Goal: Use online tool/utility: Utilize a website feature to perform a specific function

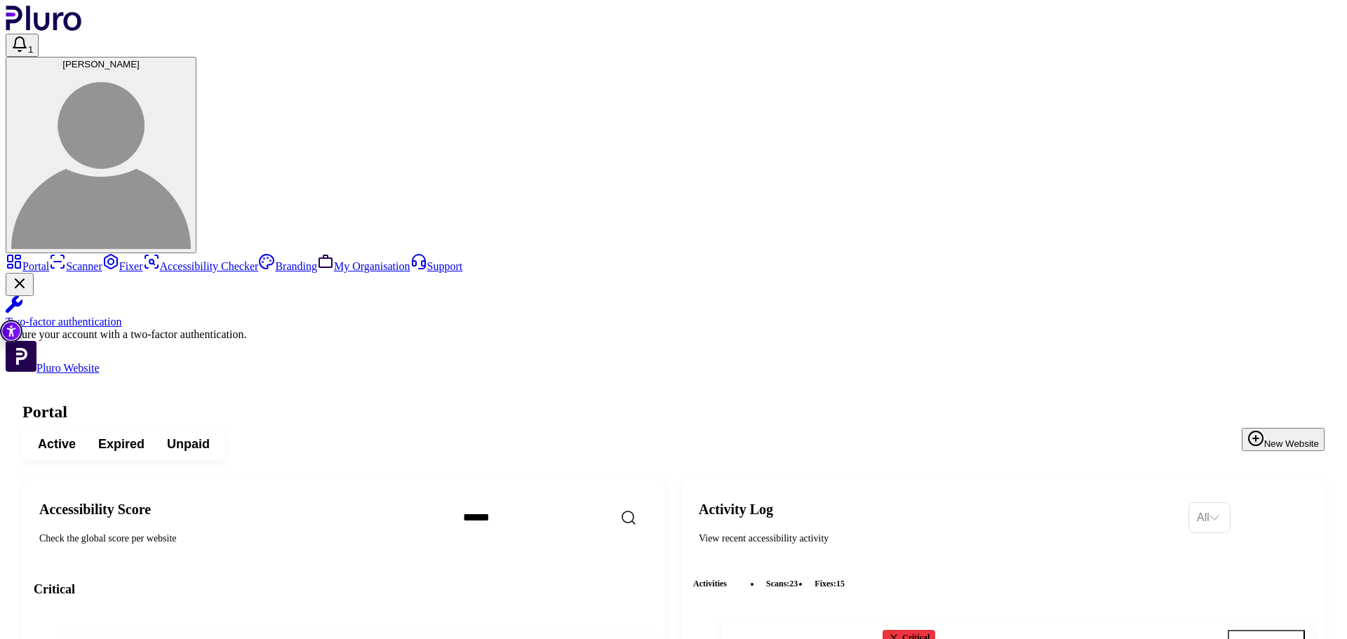
click at [1277, 630] on button "Go to fixer" at bounding box center [1266, 643] width 77 height 27
copy h4 "konimbo"
click at [571, 503] on input "Search" at bounding box center [572, 517] width 241 height 29
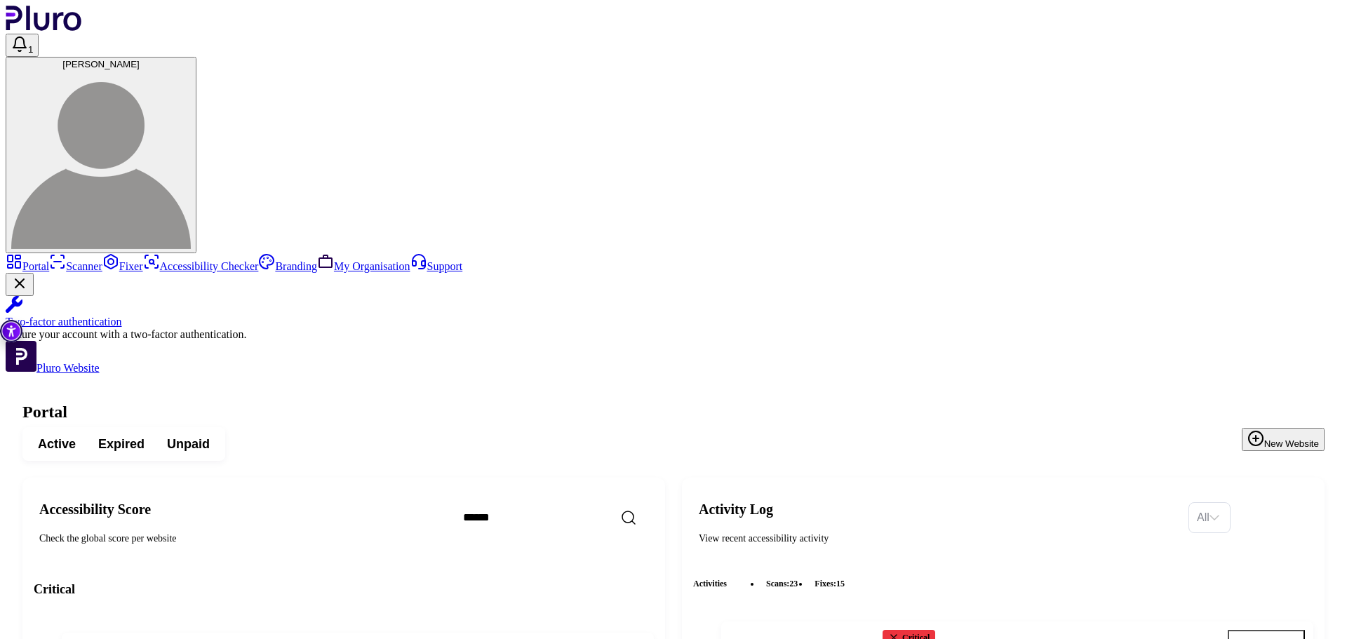
paste input "*******"
type input "*******"
click at [567, 639] on icon "Reset the cache" at bounding box center [560, 651] width 14 height 14
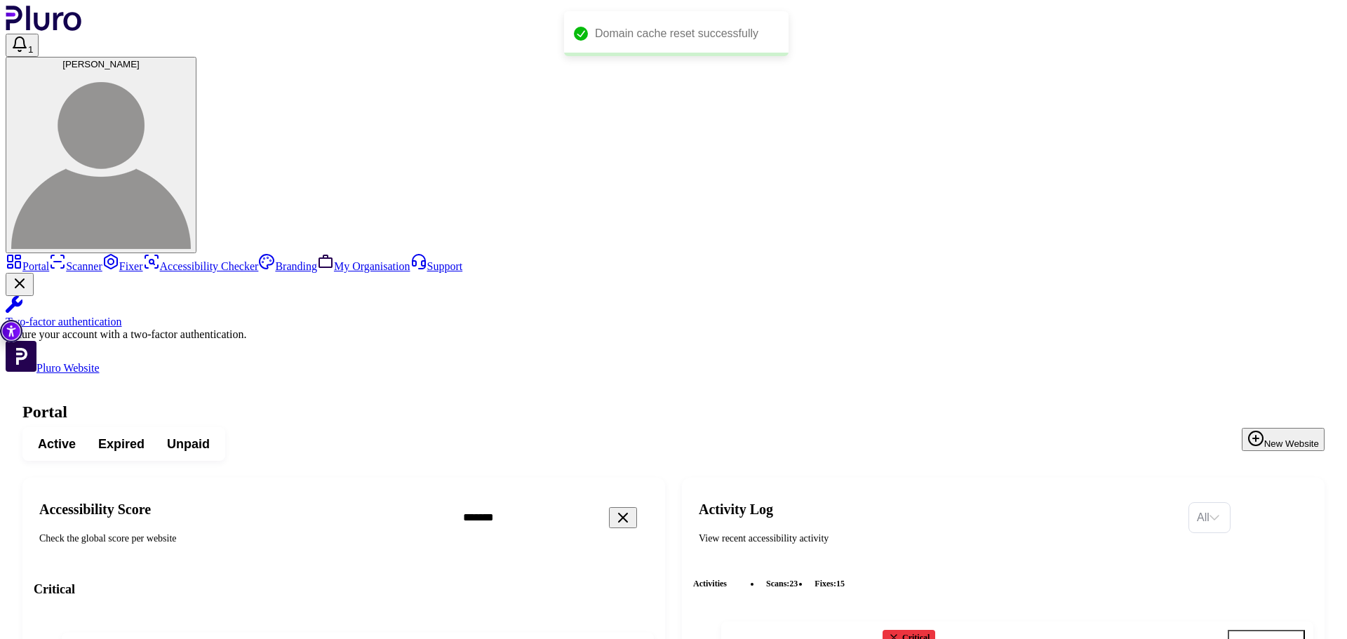
copy h4 "[DOMAIN_NAME]"
click at [567, 639] on icon "Reset the cache" at bounding box center [560, 651] width 14 height 14
click at [618, 639] on icon "Open settings" at bounding box center [611, 651] width 14 height 14
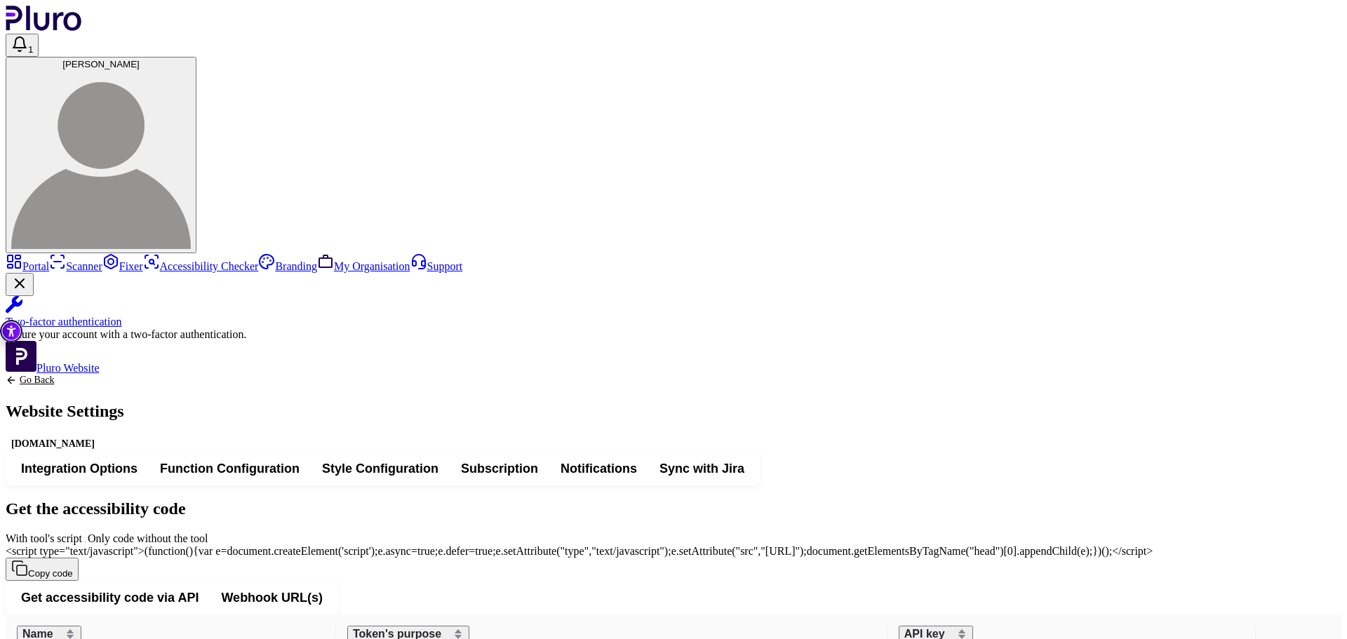
click at [311, 456] on button "Function Configuration" at bounding box center [230, 468] width 162 height 25
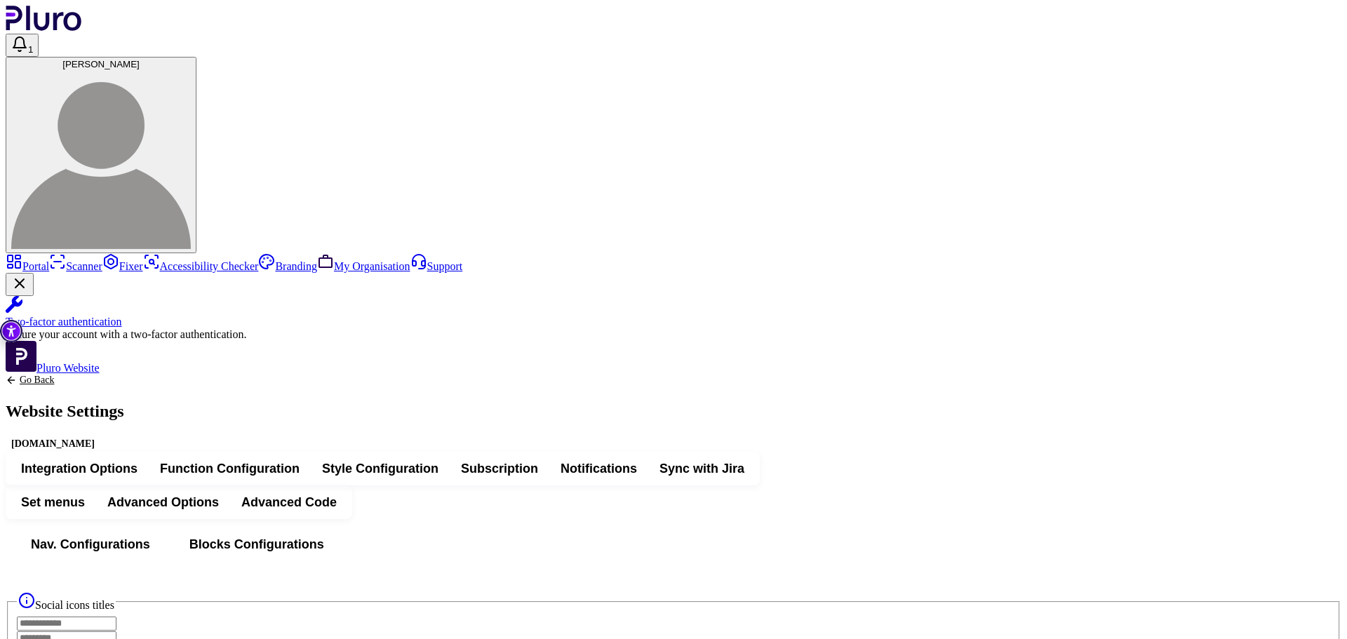
click at [337, 494] on span "Advanced Code" at bounding box center [288, 502] width 95 height 17
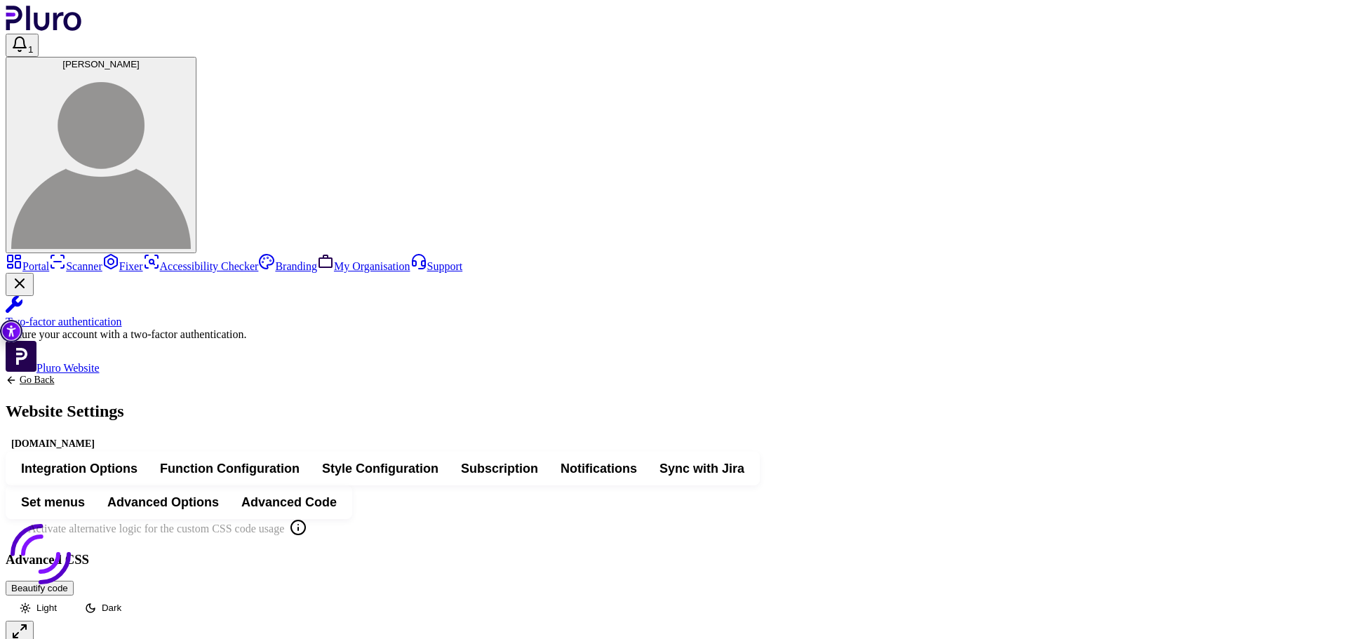
click at [219, 494] on span "Advanced Options" at bounding box center [163, 502] width 112 height 17
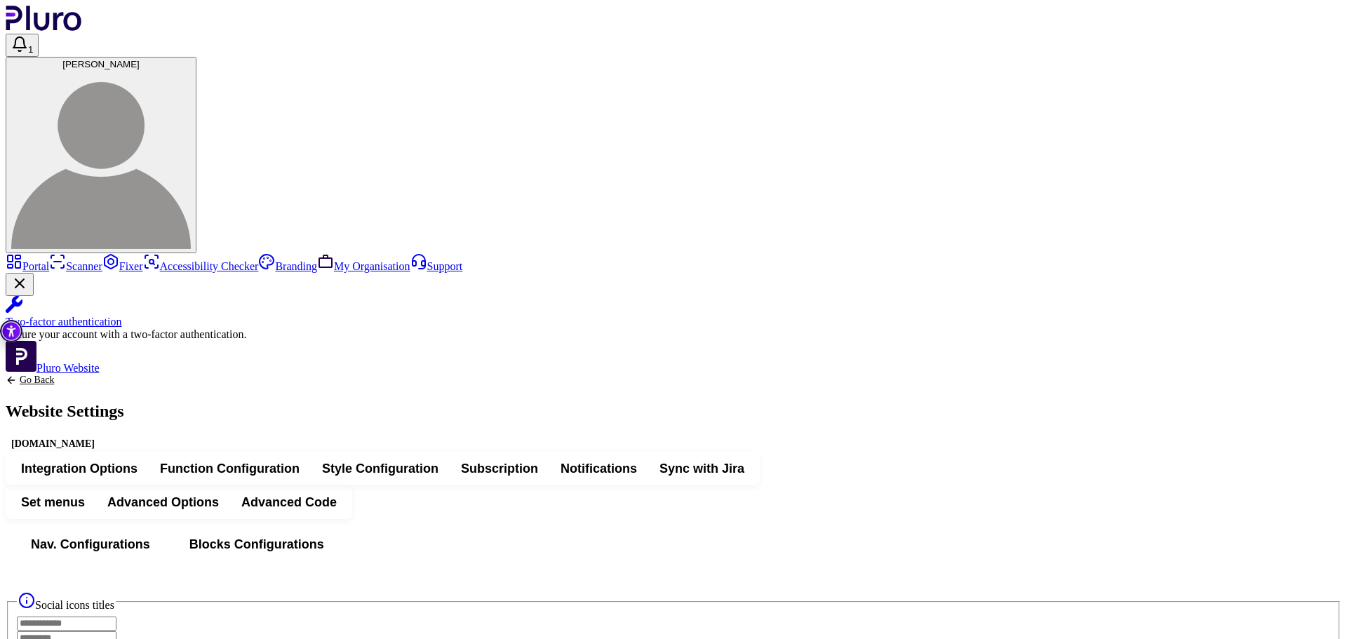
scroll to position [2386, 0]
